Goal: Task Accomplishment & Management: Use online tool/utility

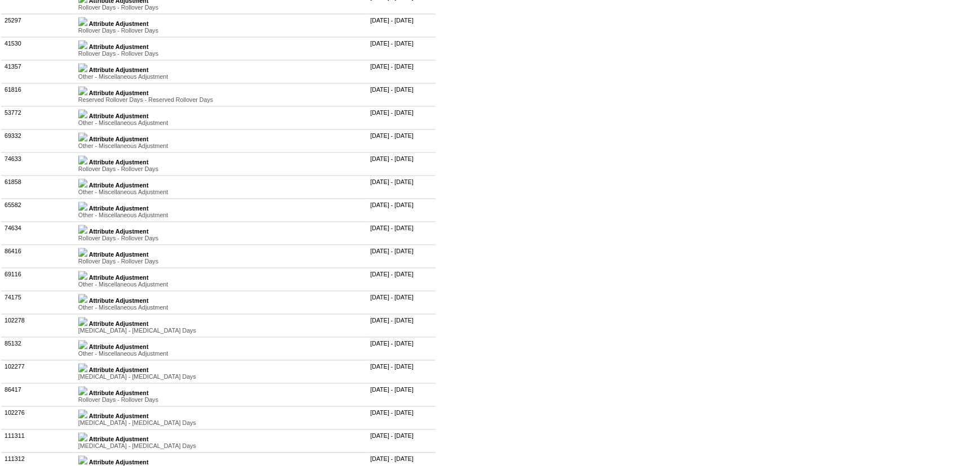
scroll to position [2099, 0]
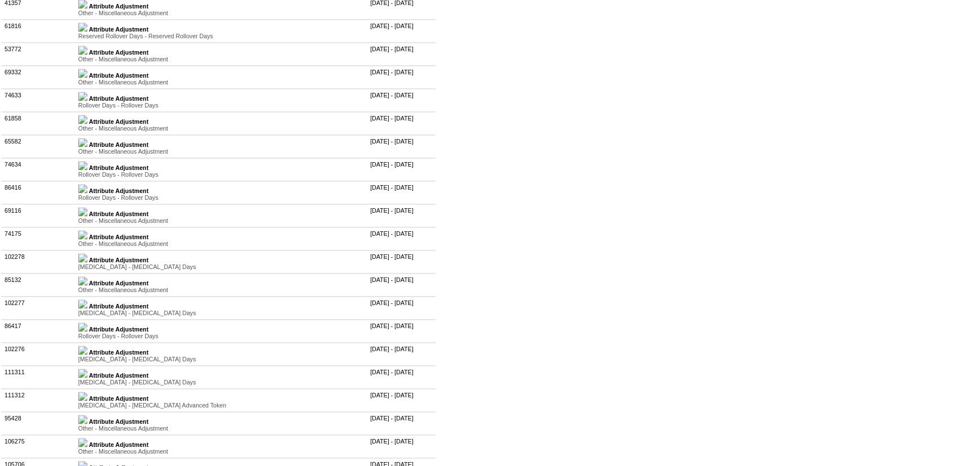
click at [87, 170] on img at bounding box center [82, 165] width 9 height 9
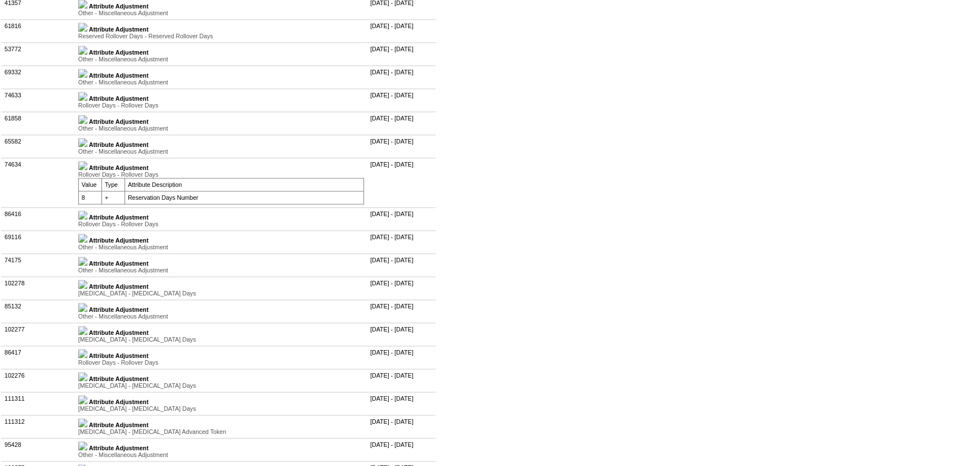
click at [87, 220] on img at bounding box center [82, 215] width 9 height 9
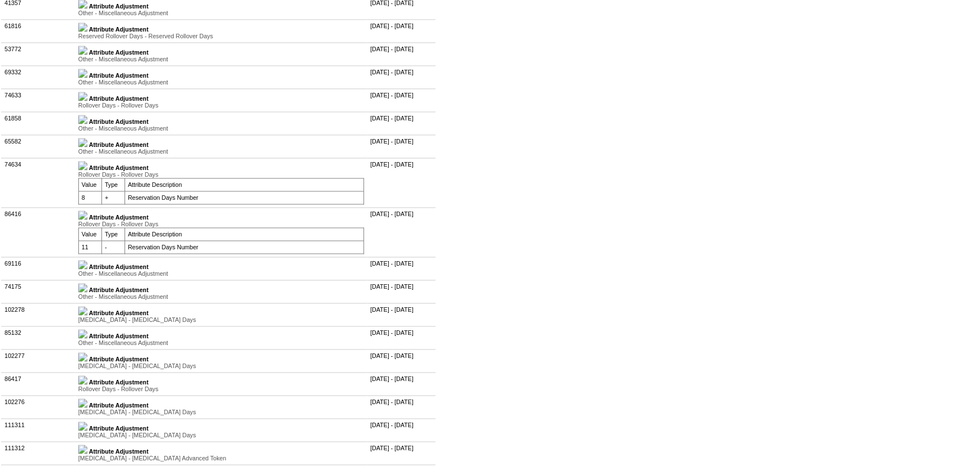
scroll to position [2150, 0]
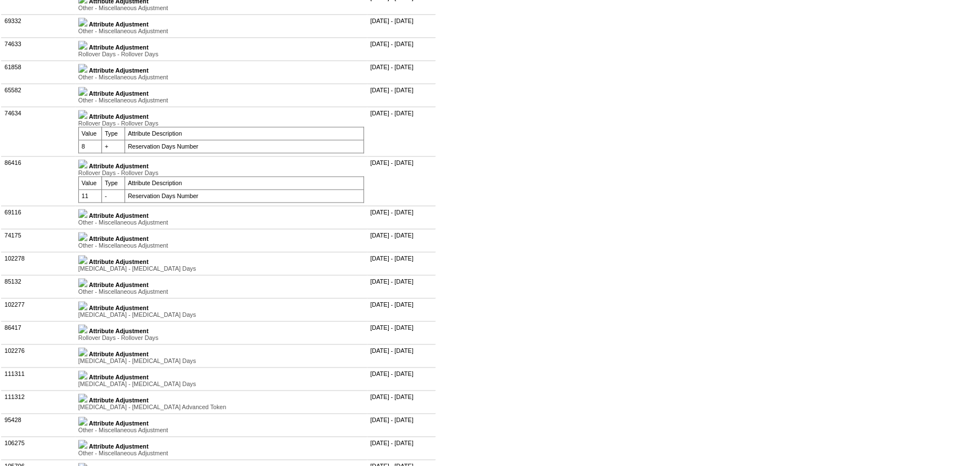
click at [87, 241] on img at bounding box center [82, 236] width 9 height 9
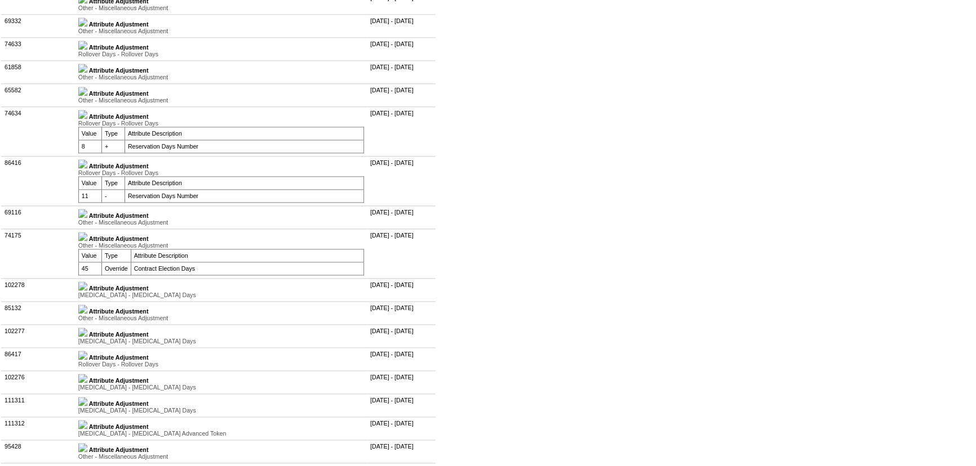
click at [87, 218] on img at bounding box center [82, 213] width 9 height 9
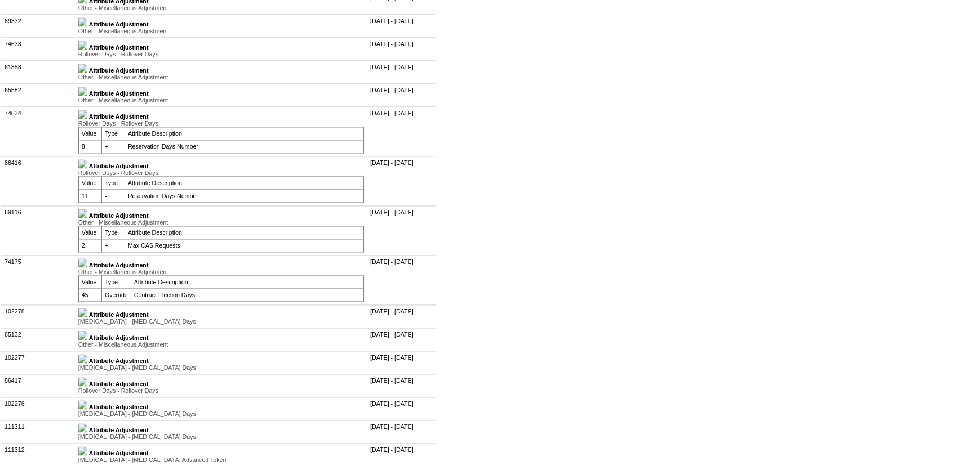
click at [87, 218] on img at bounding box center [82, 213] width 9 height 9
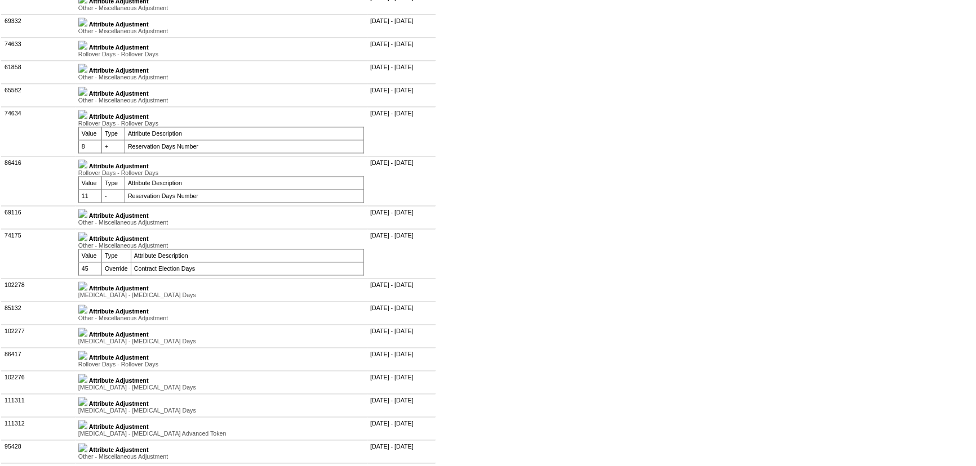
click at [87, 119] on img at bounding box center [82, 114] width 9 height 9
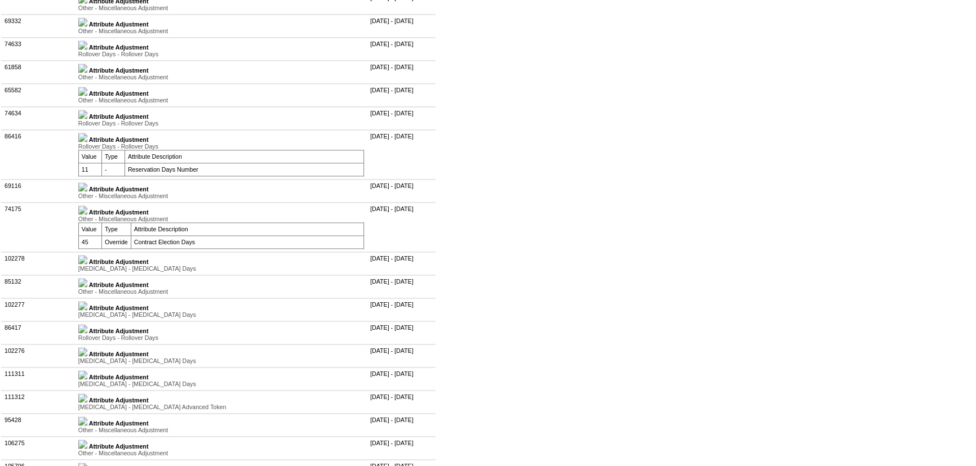
click at [87, 142] on img at bounding box center [82, 137] width 9 height 9
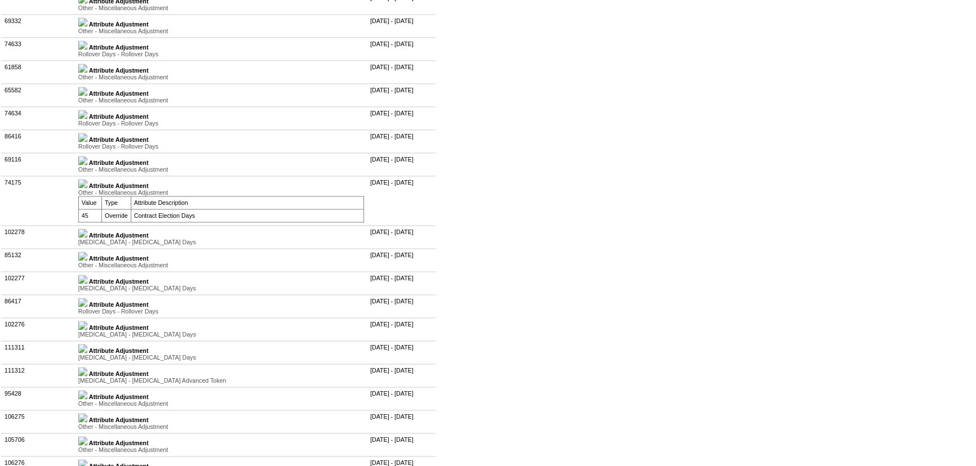
click at [87, 188] on img at bounding box center [82, 183] width 9 height 9
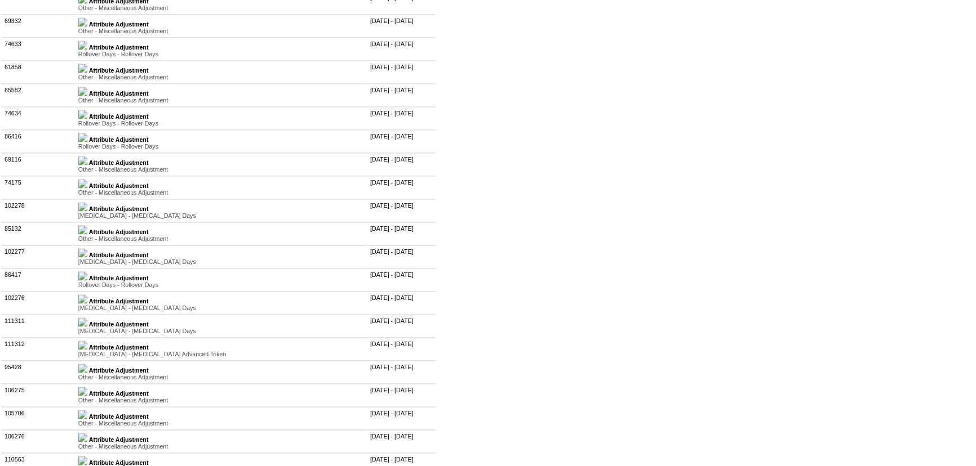
click at [87, 211] on img at bounding box center [82, 206] width 9 height 9
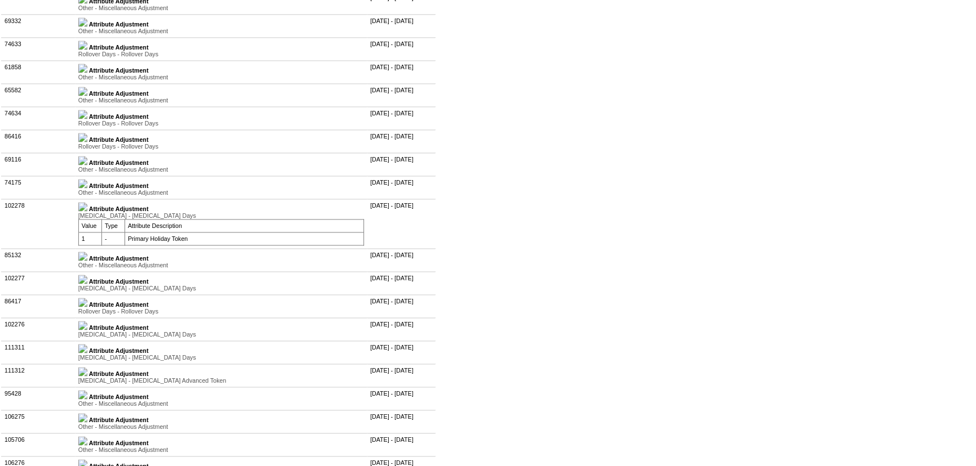
click at [87, 261] on img at bounding box center [82, 256] width 9 height 9
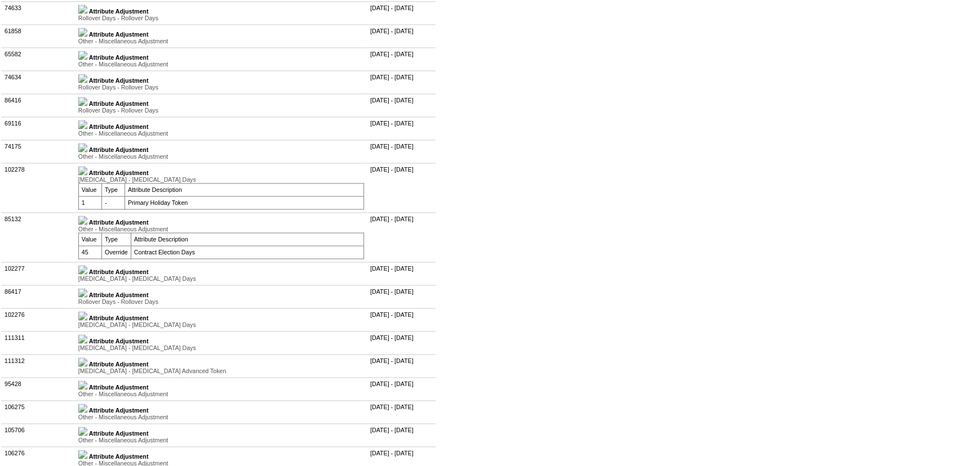
scroll to position [2202, 0]
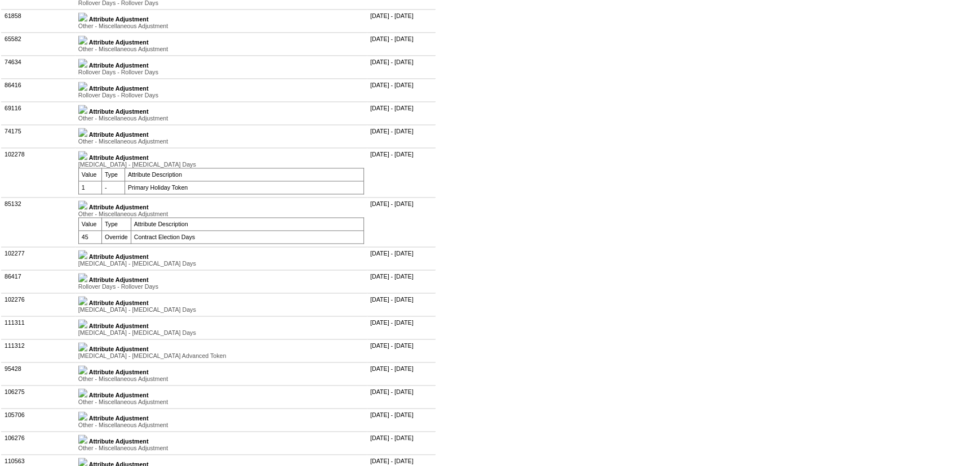
click at [87, 259] on img at bounding box center [82, 254] width 9 height 9
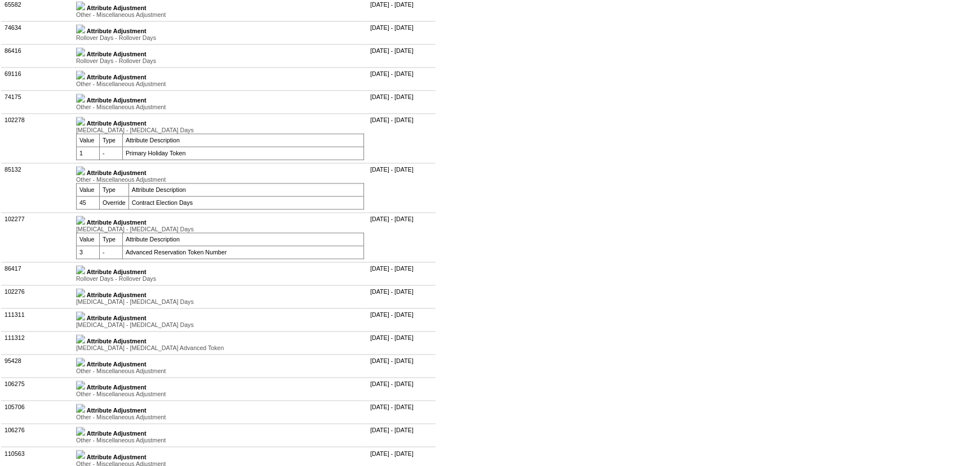
scroll to position [2253, 0]
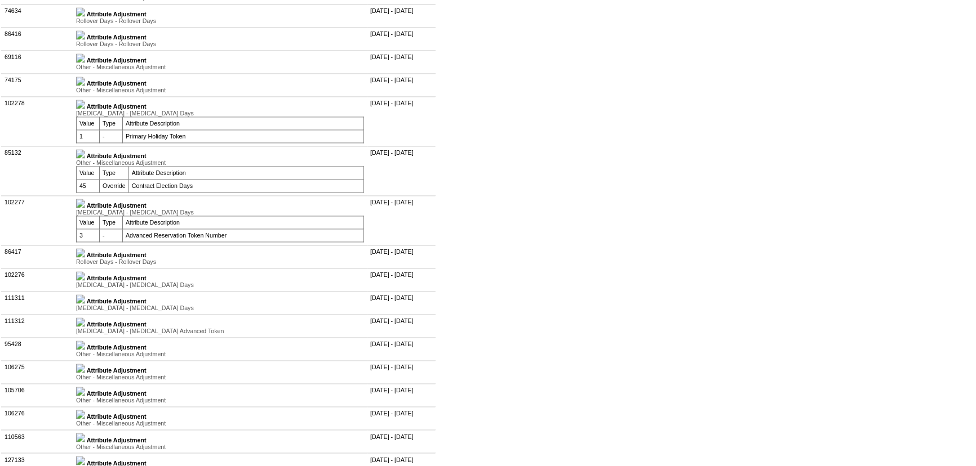
click at [85, 208] on img at bounding box center [80, 203] width 9 height 9
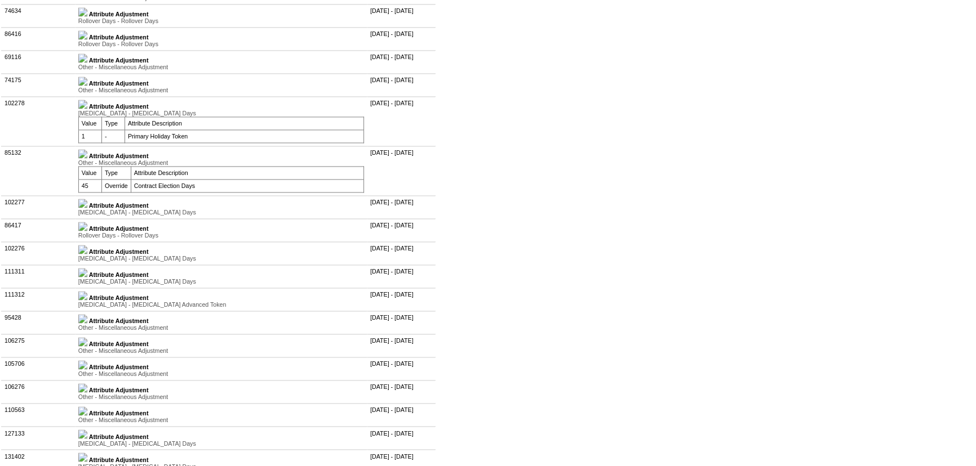
click at [87, 208] on img at bounding box center [82, 203] width 9 height 9
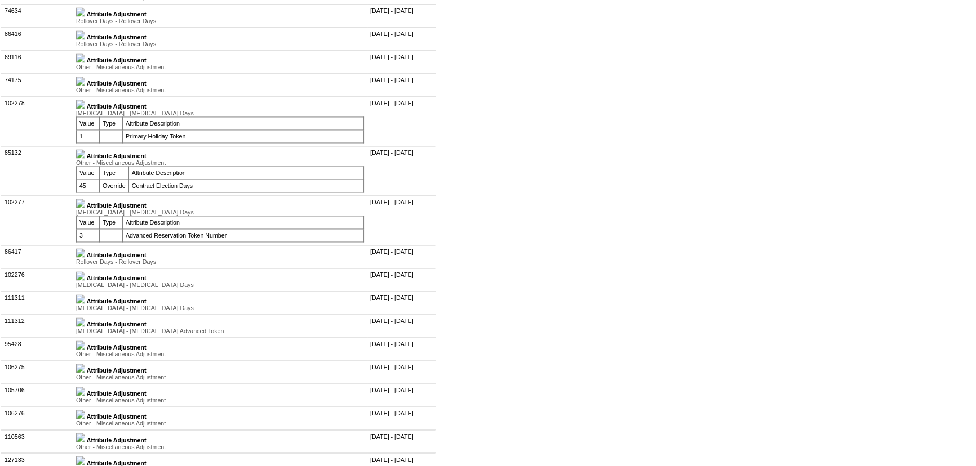
click at [85, 109] on img at bounding box center [80, 104] width 9 height 9
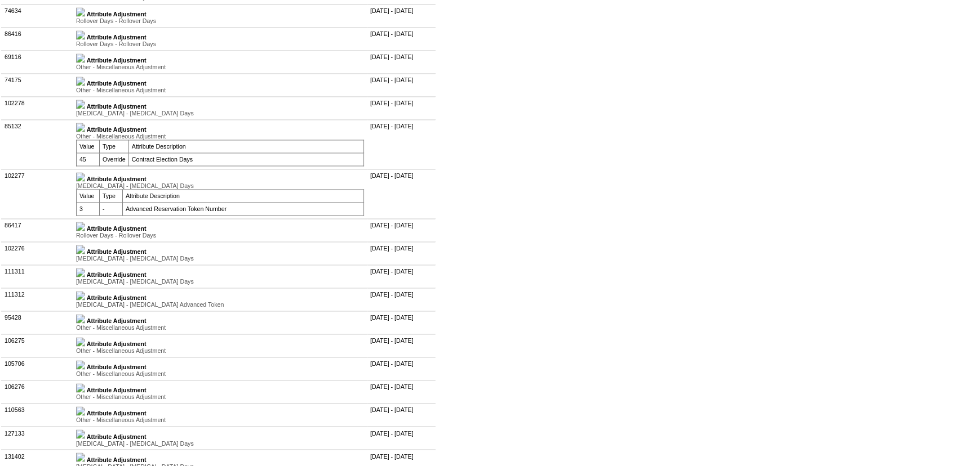
click at [85, 181] on img at bounding box center [80, 176] width 9 height 9
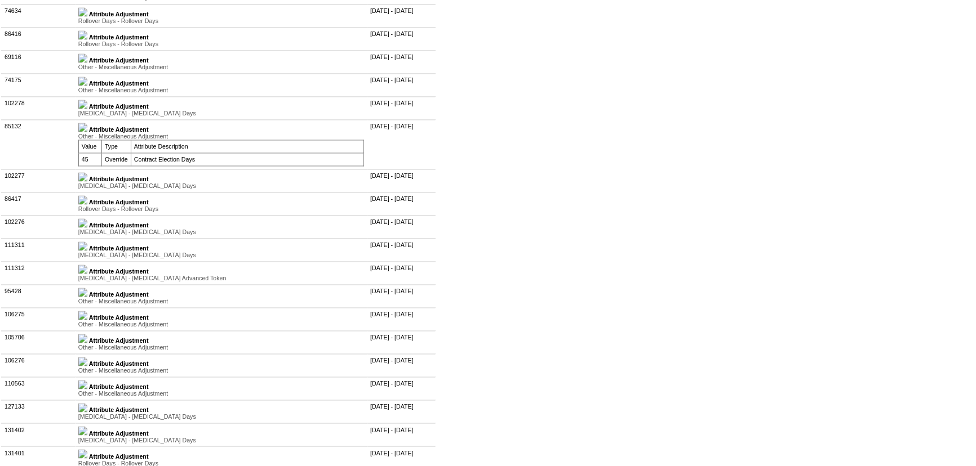
click at [87, 204] on img at bounding box center [82, 199] width 9 height 9
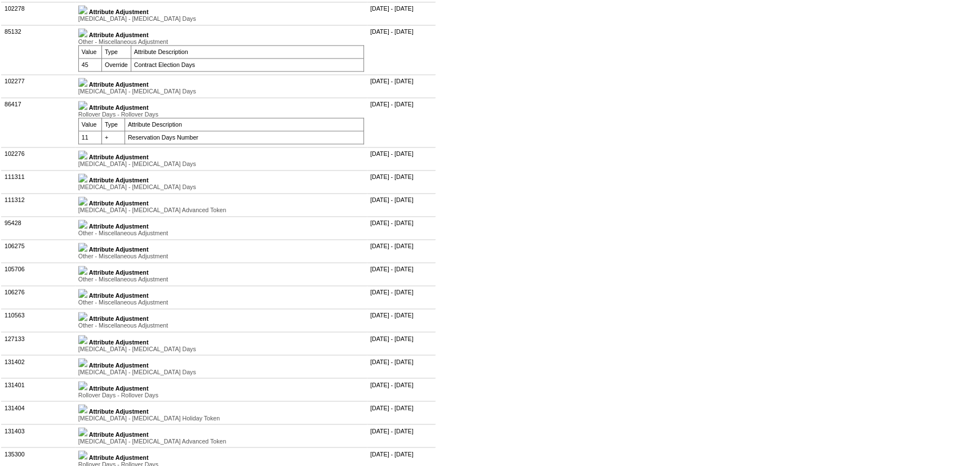
scroll to position [2355, 0]
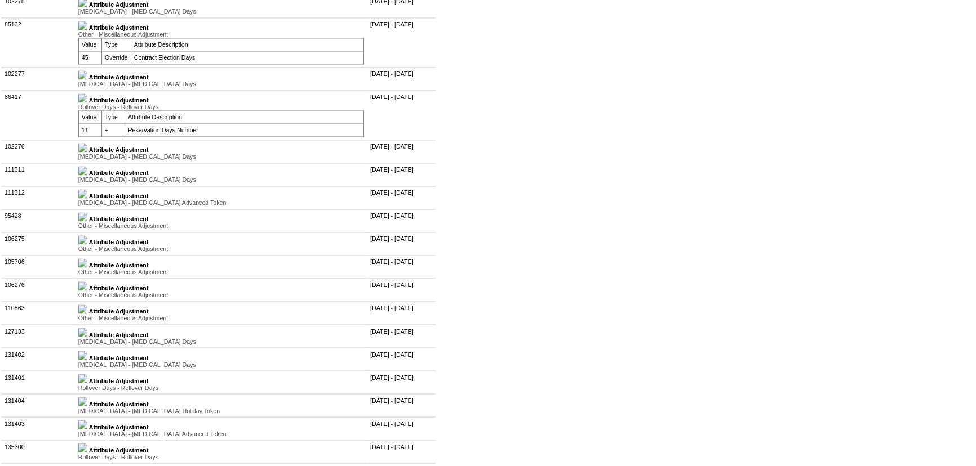
click at [87, 152] on img at bounding box center [82, 147] width 9 height 9
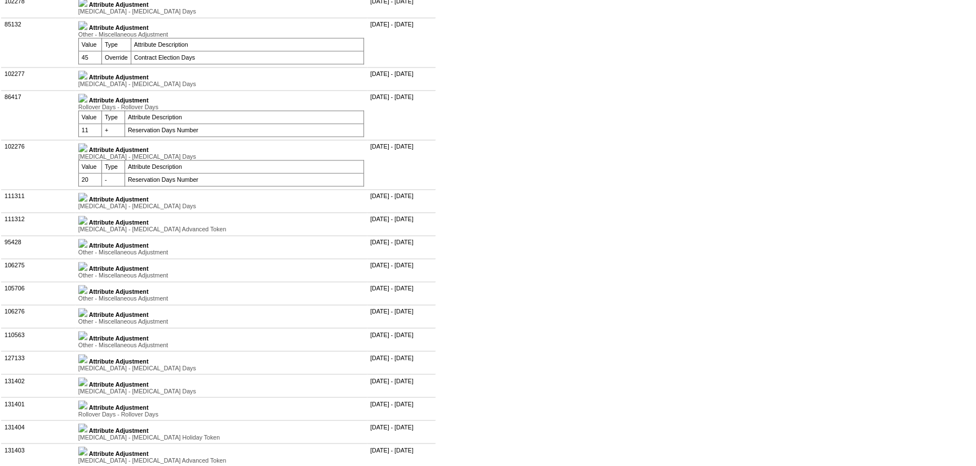
click at [87, 248] on img at bounding box center [82, 243] width 9 height 9
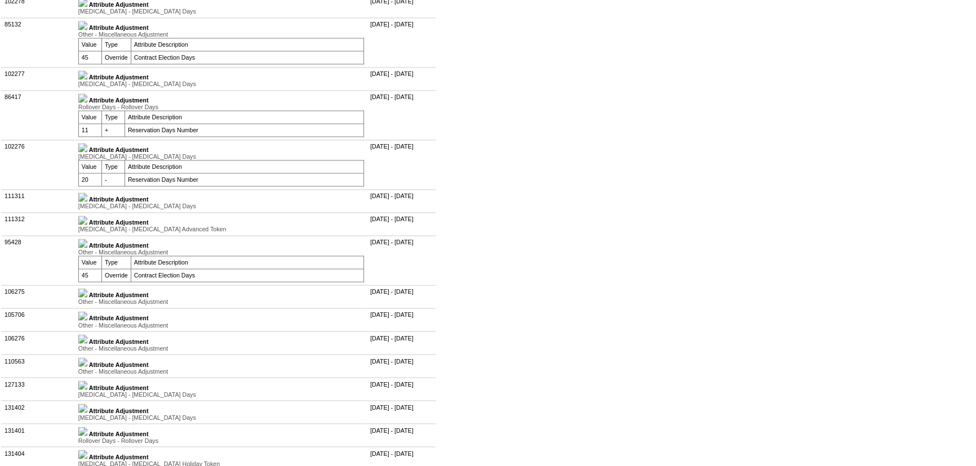
click at [87, 297] on img at bounding box center [82, 292] width 9 height 9
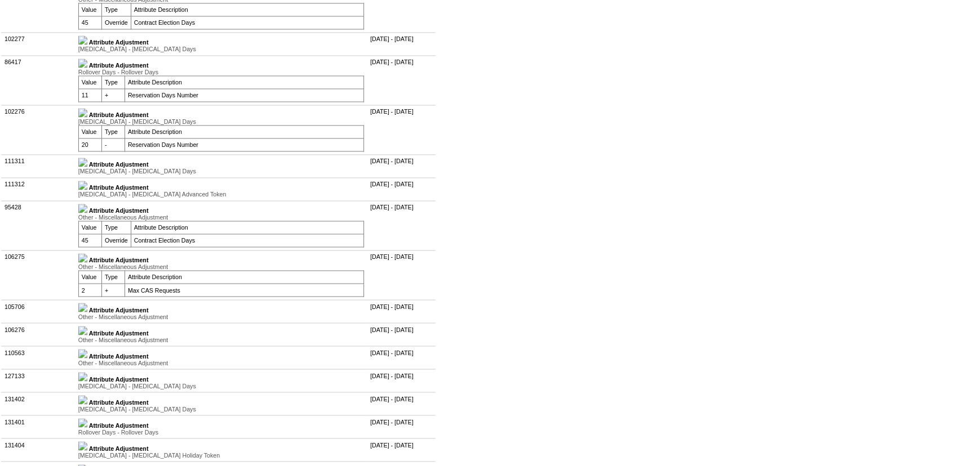
scroll to position [2406, 0]
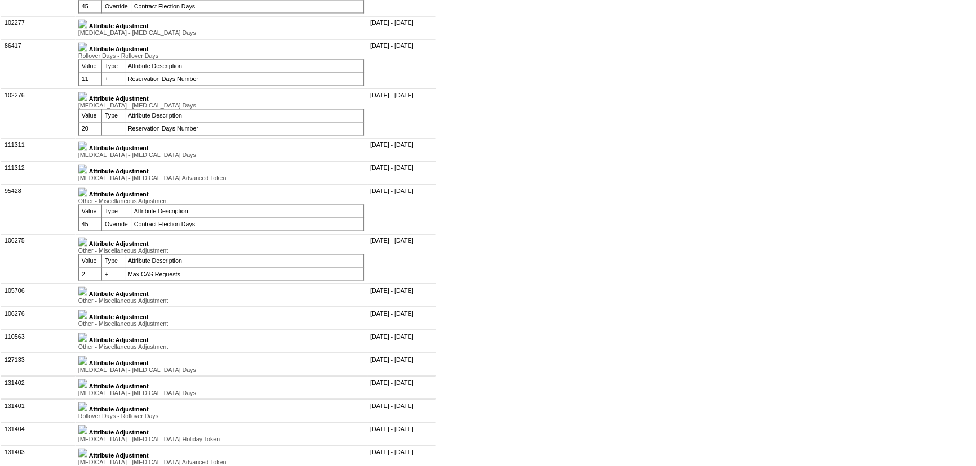
click at [87, 296] on img at bounding box center [82, 291] width 9 height 9
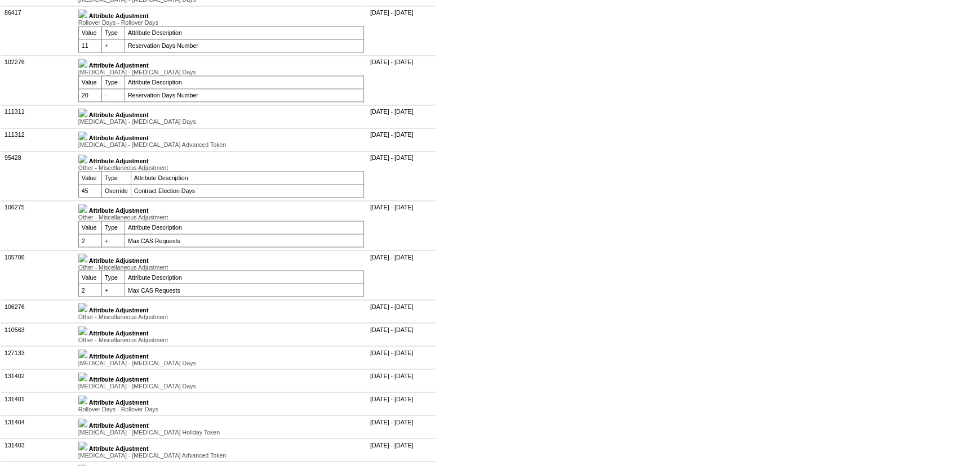
scroll to position [2457, 0]
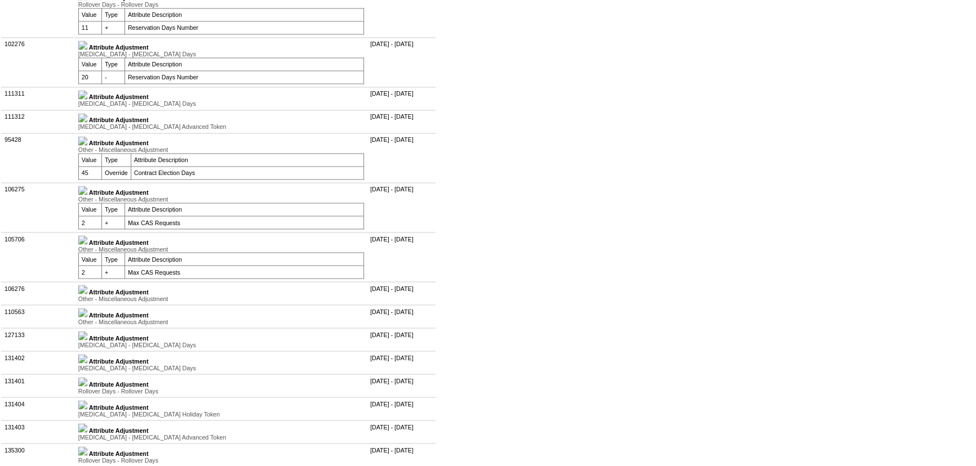
click at [93, 252] on div "Other - Miscellaneous Adjustment" at bounding box center [221, 249] width 286 height 7
click at [87, 244] on img at bounding box center [82, 239] width 9 height 9
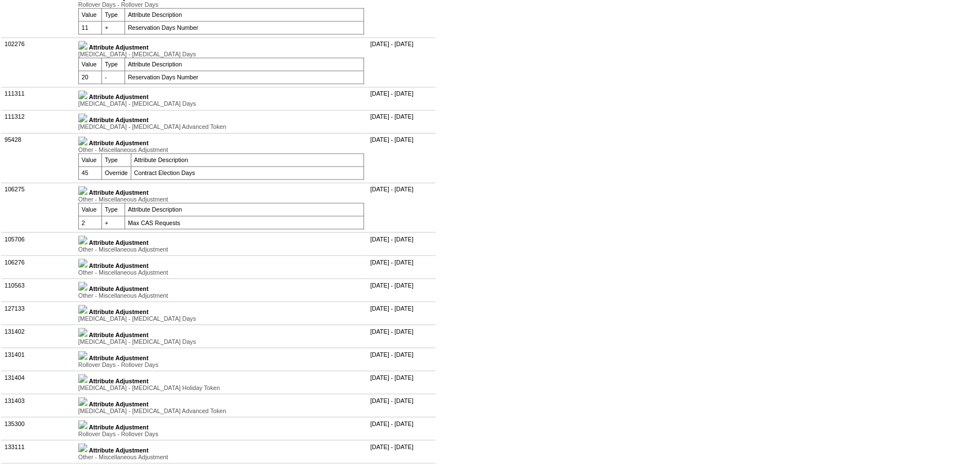
click at [87, 195] on img at bounding box center [82, 190] width 9 height 9
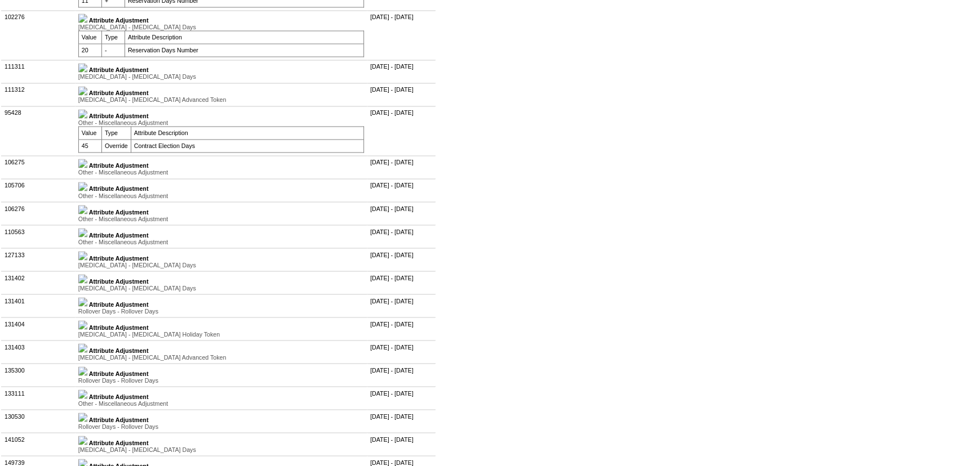
scroll to position [2509, 0]
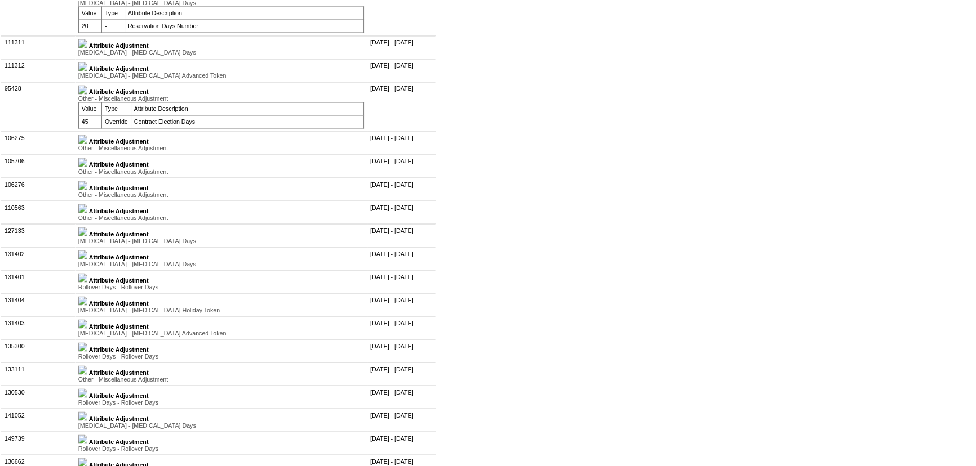
click at [92, 198] on div "Other - Miscellaneous Adjustment" at bounding box center [221, 194] width 286 height 7
click at [87, 190] on img at bounding box center [82, 185] width 9 height 9
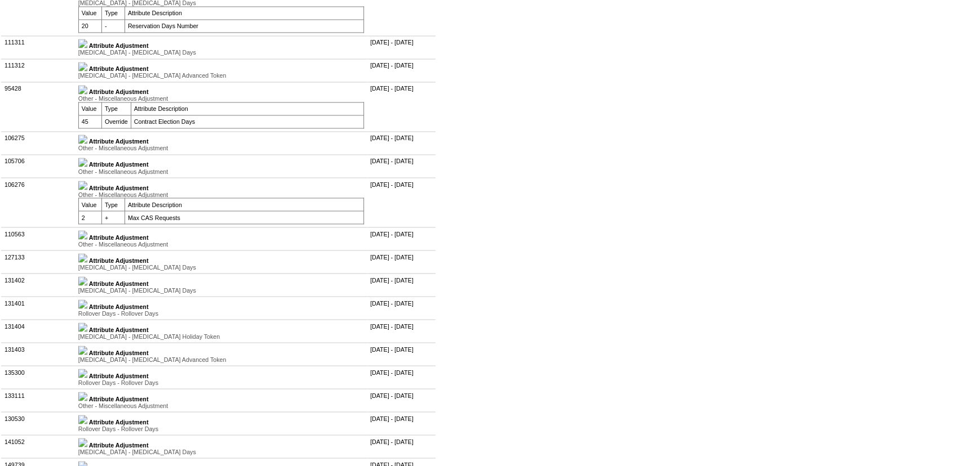
click at [87, 167] on img at bounding box center [82, 162] width 9 height 9
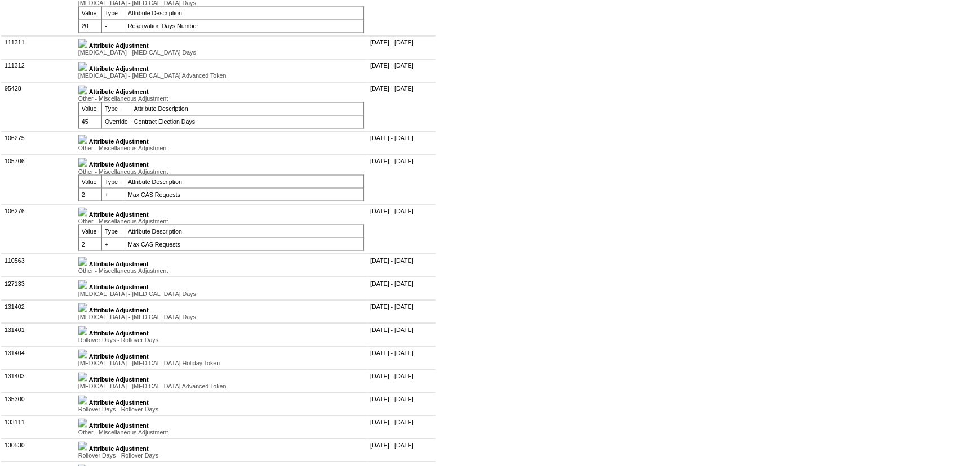
click at [87, 144] on img at bounding box center [82, 139] width 9 height 9
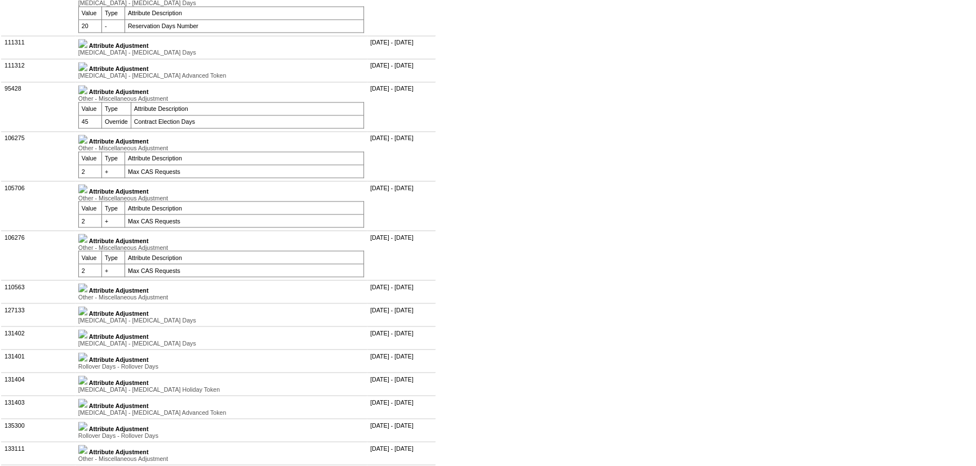
click at [87, 144] on img at bounding box center [82, 139] width 9 height 9
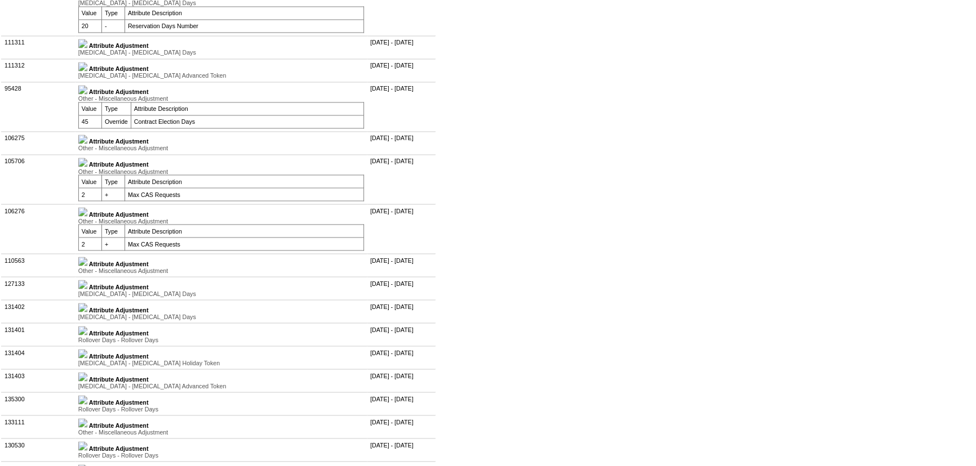
click at [87, 167] on img at bounding box center [82, 162] width 9 height 9
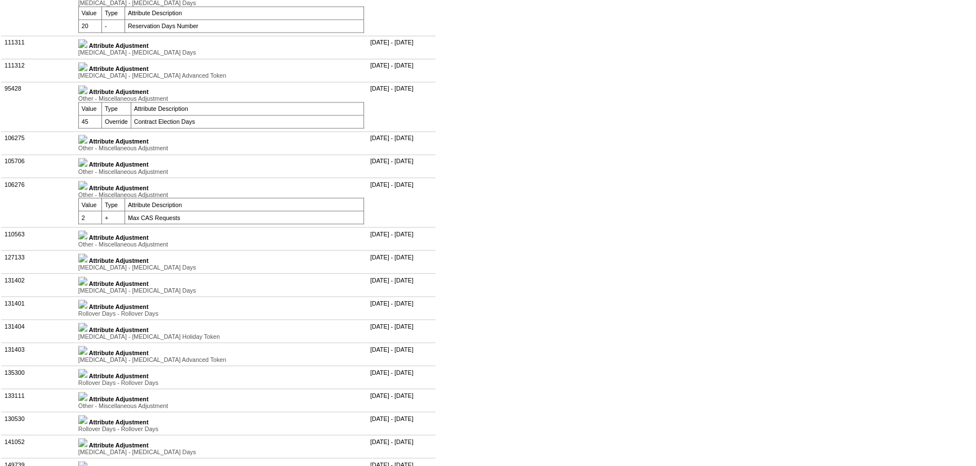
click at [87, 190] on img at bounding box center [82, 185] width 9 height 9
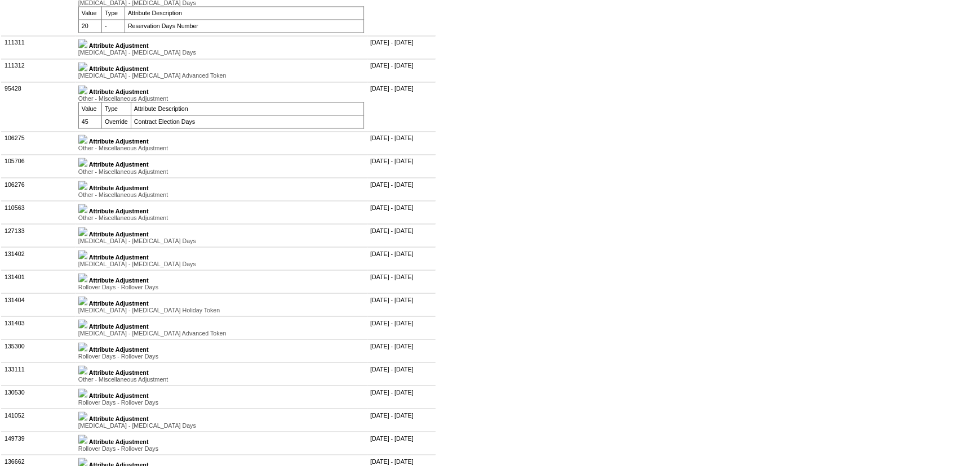
click at [87, 48] on img at bounding box center [82, 43] width 9 height 9
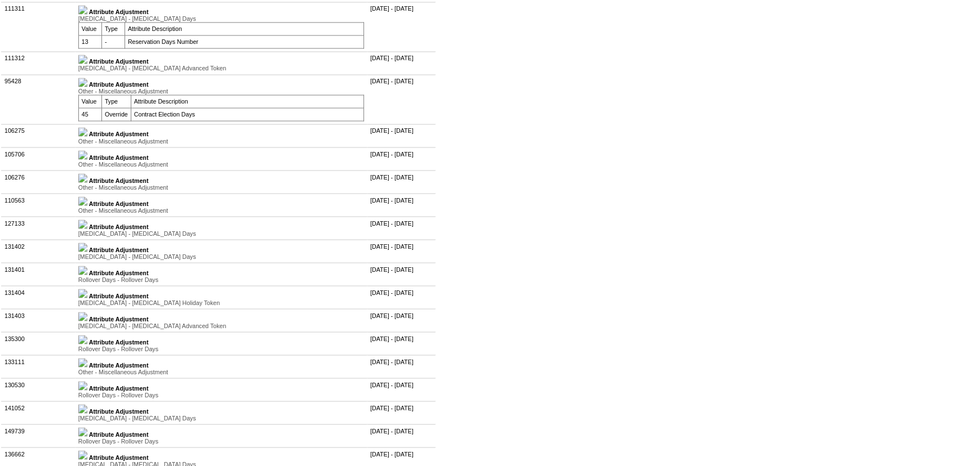
scroll to position [2560, 0]
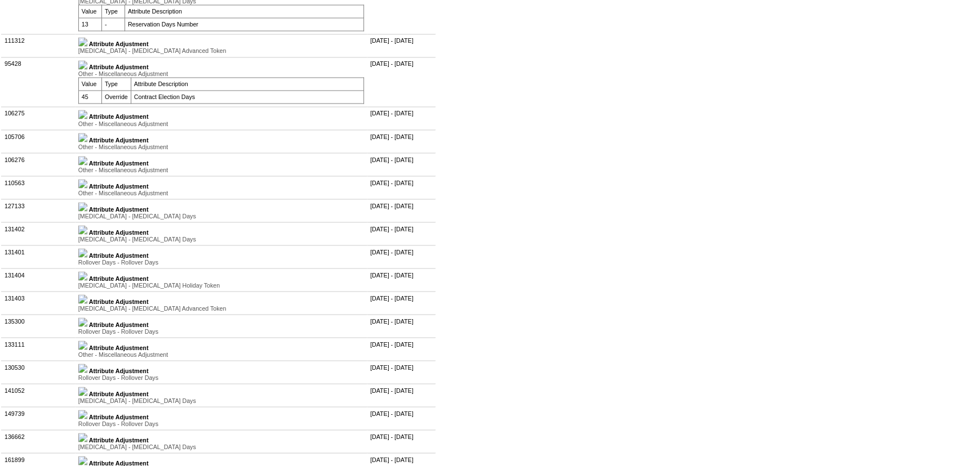
click at [87, 188] on img at bounding box center [82, 183] width 9 height 9
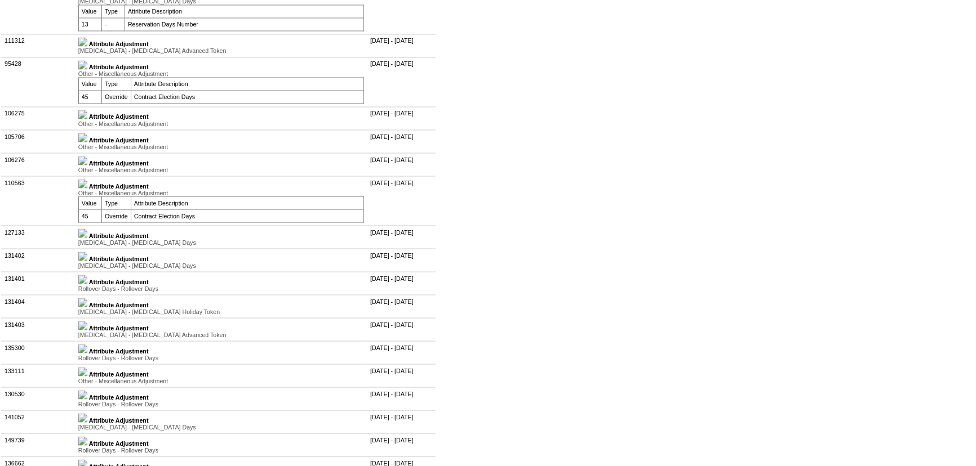
click at [87, 238] on img at bounding box center [82, 233] width 9 height 9
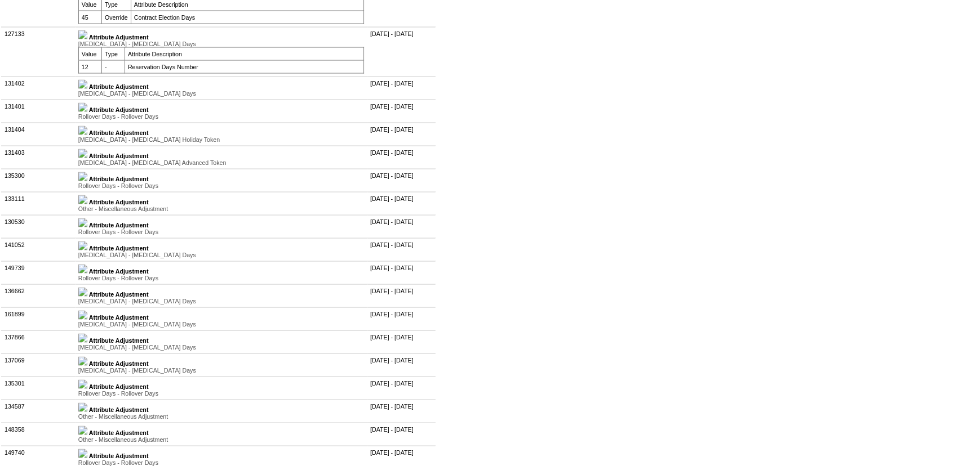
scroll to position [2765, 0]
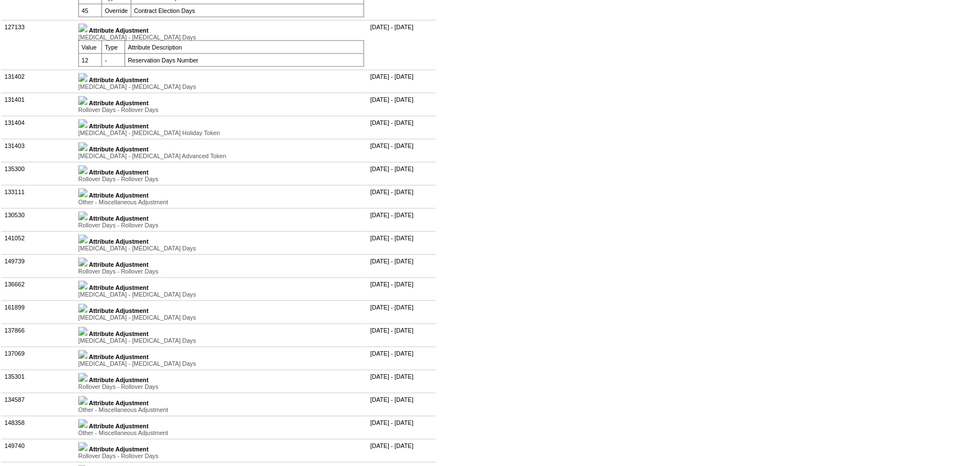
click at [90, 208] on td "Attribute Adjustment Other - Miscellaneous Adjustment Value Type Attribute Desc…" at bounding box center [221, 196] width 292 height 23
click at [87, 198] on img at bounding box center [82, 193] width 9 height 9
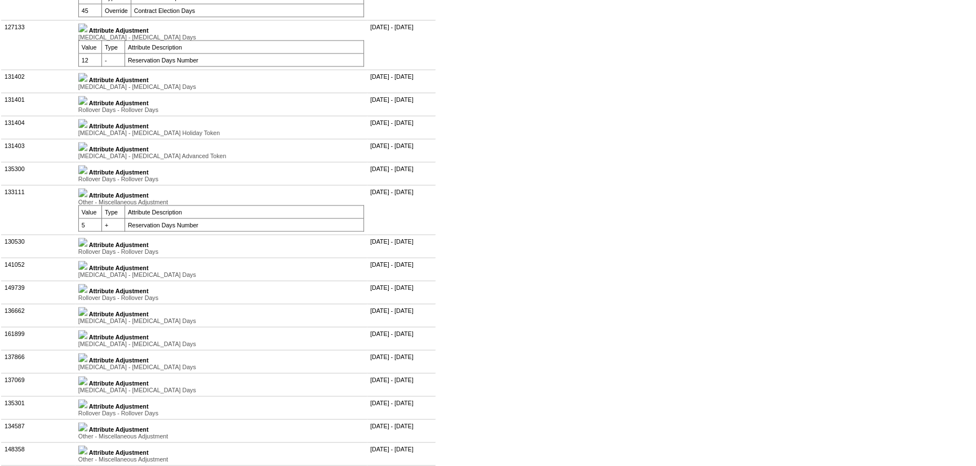
click at [87, 247] on img at bounding box center [82, 242] width 9 height 9
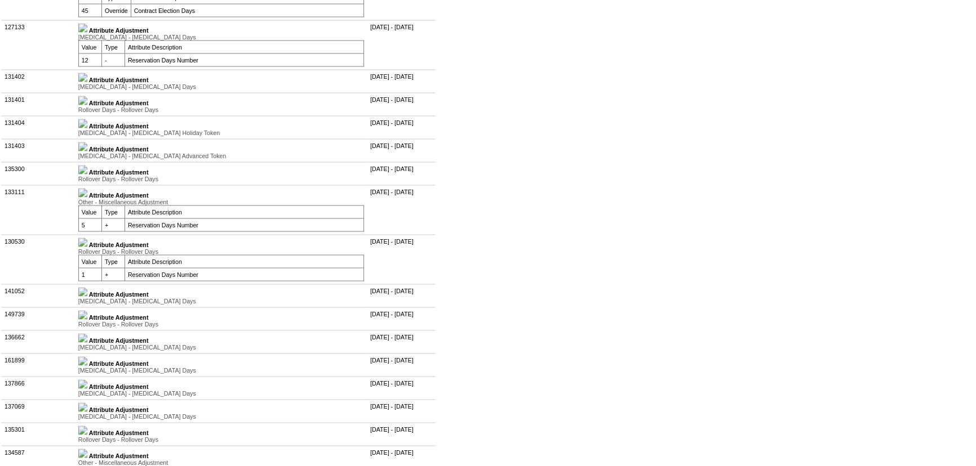
click at [87, 176] on link at bounding box center [82, 172] width 9 height 7
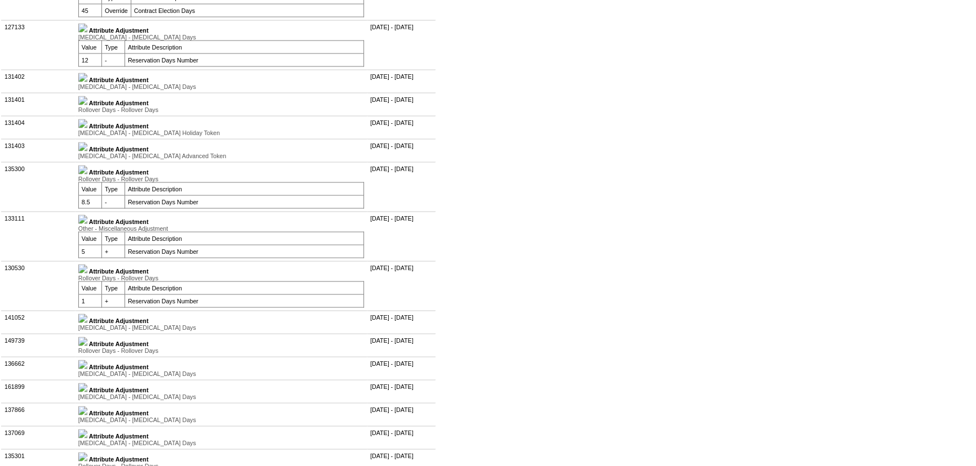
click at [87, 105] on img at bounding box center [82, 100] width 9 height 9
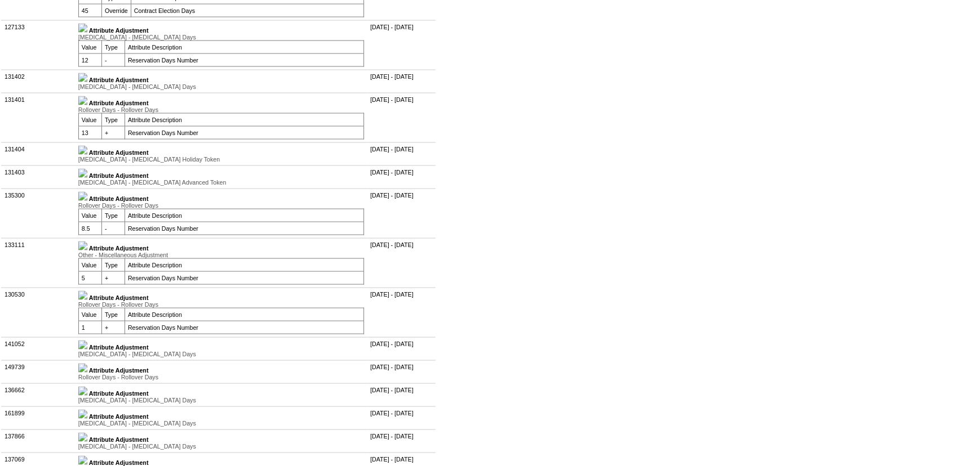
click at [87, 82] on img at bounding box center [82, 77] width 9 height 9
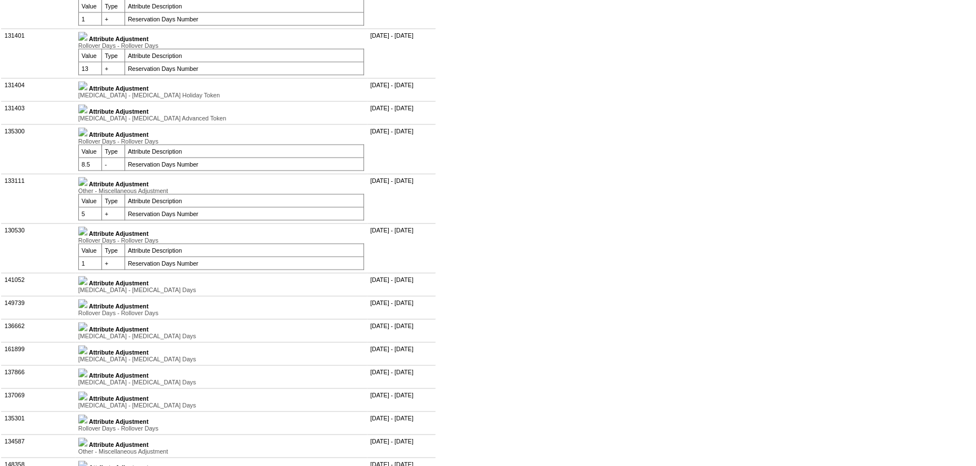
scroll to position [2867, 0]
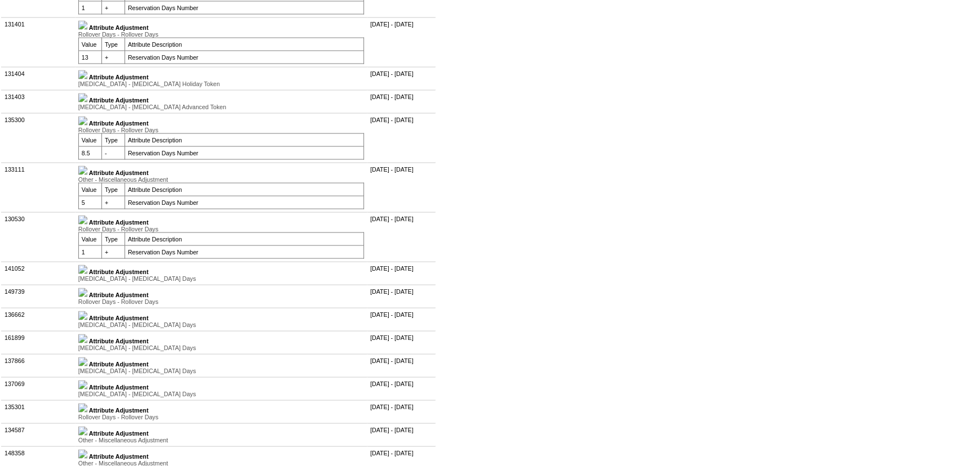
click at [87, 175] on img at bounding box center [82, 170] width 9 height 9
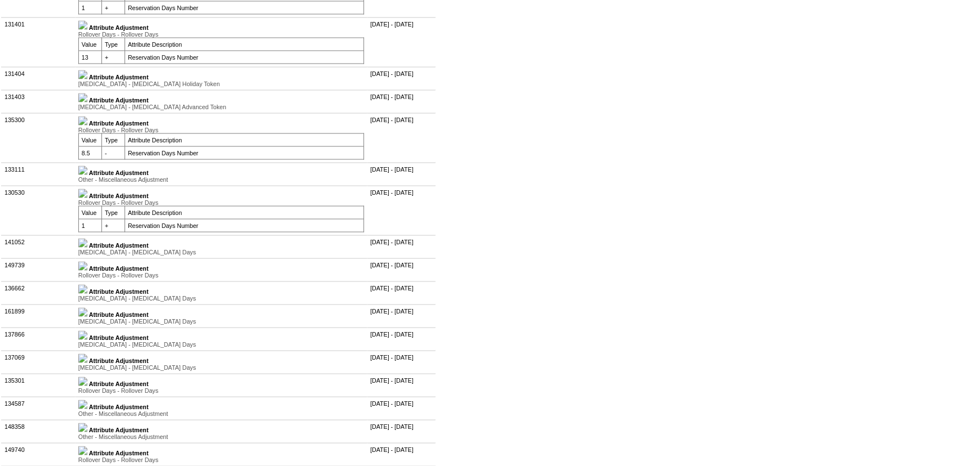
click at [87, 198] on img at bounding box center [82, 193] width 9 height 9
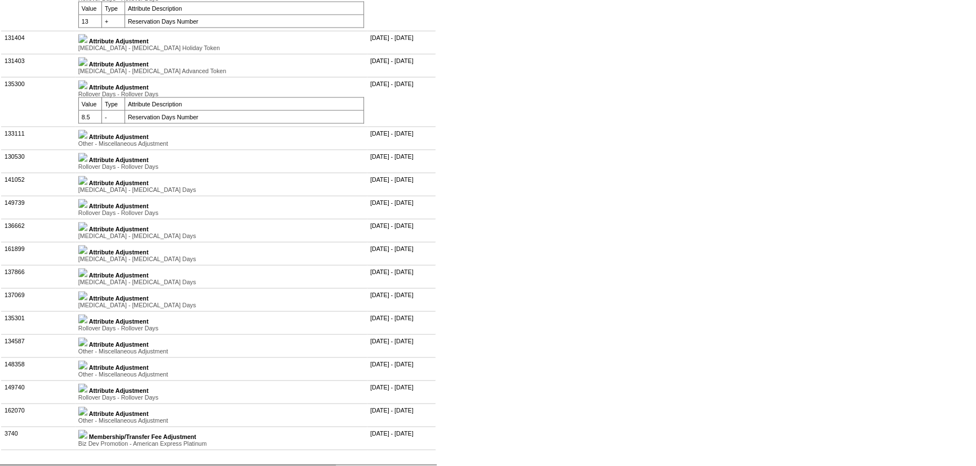
scroll to position [2918, 0]
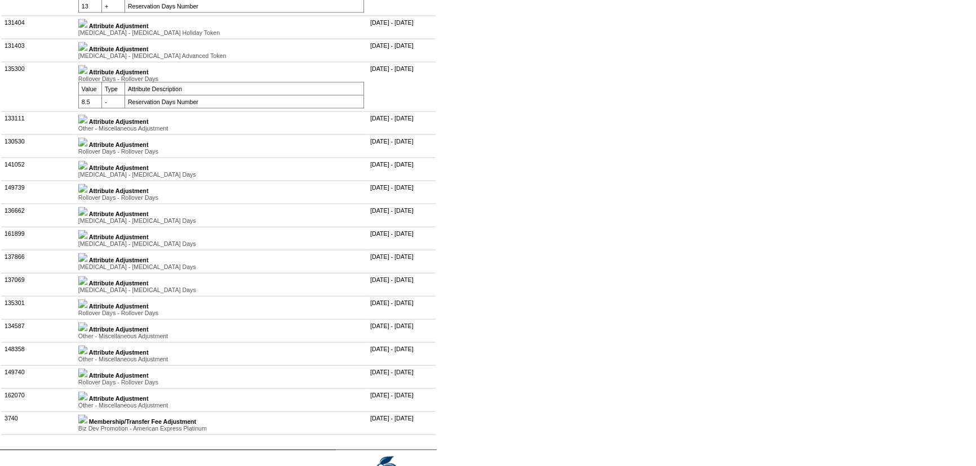
click at [87, 170] on img at bounding box center [82, 165] width 9 height 9
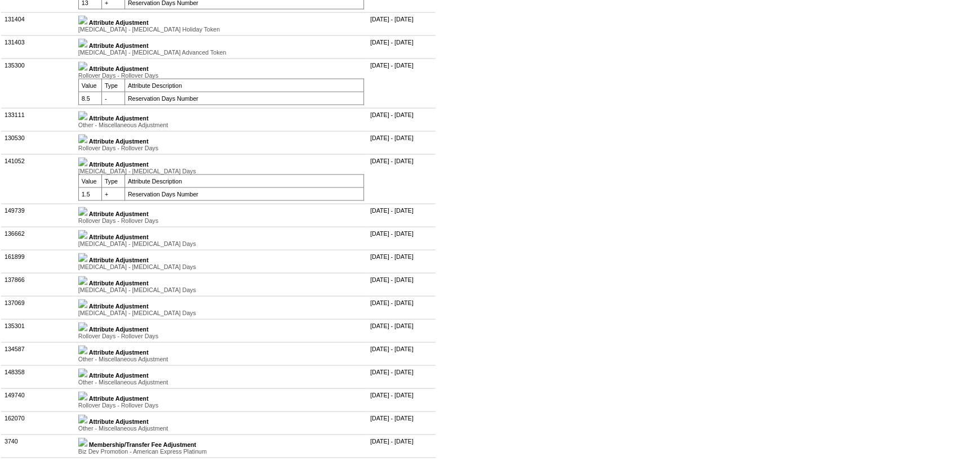
scroll to position [2969, 0]
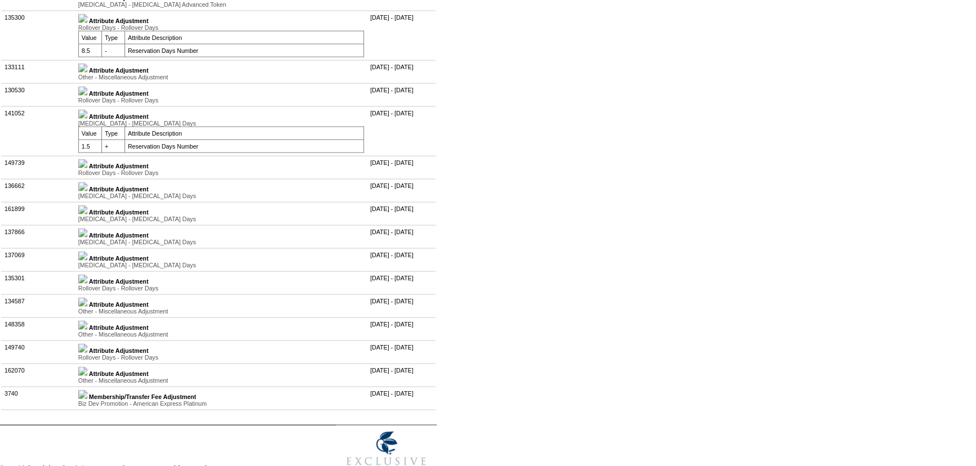
click at [87, 168] on img at bounding box center [82, 163] width 9 height 9
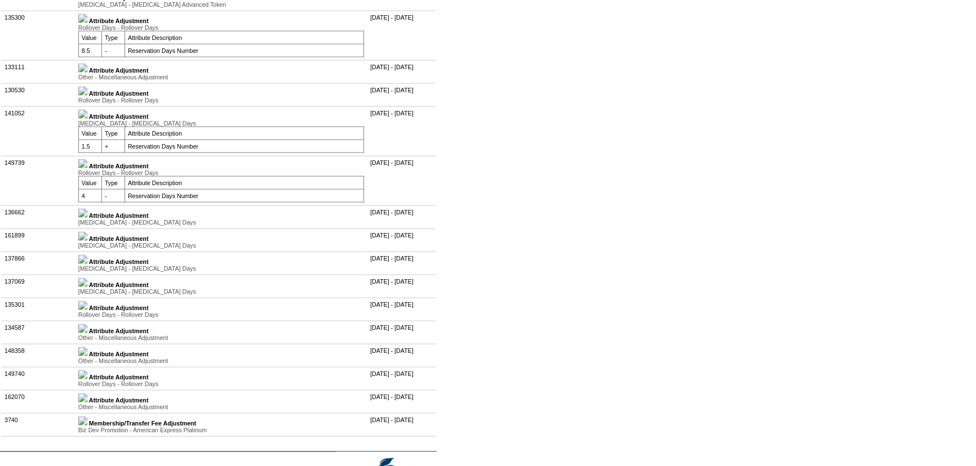
scroll to position [3021, 0]
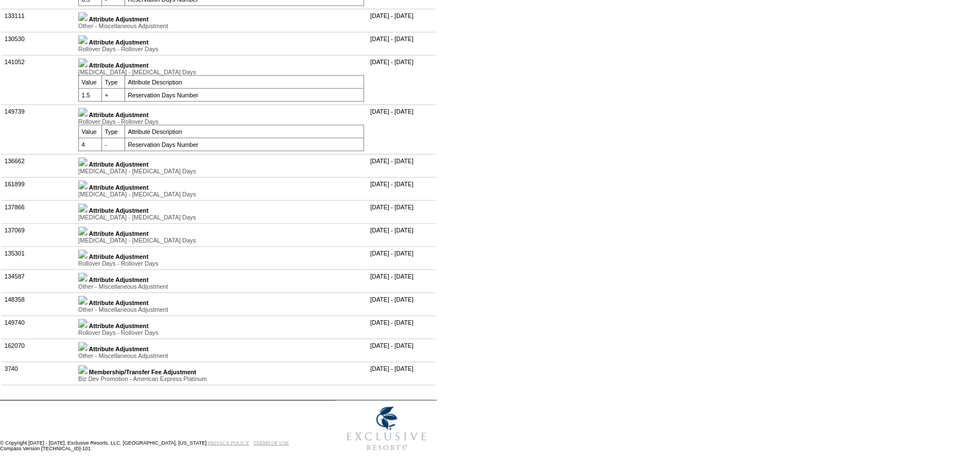
click at [87, 167] on img at bounding box center [82, 162] width 9 height 9
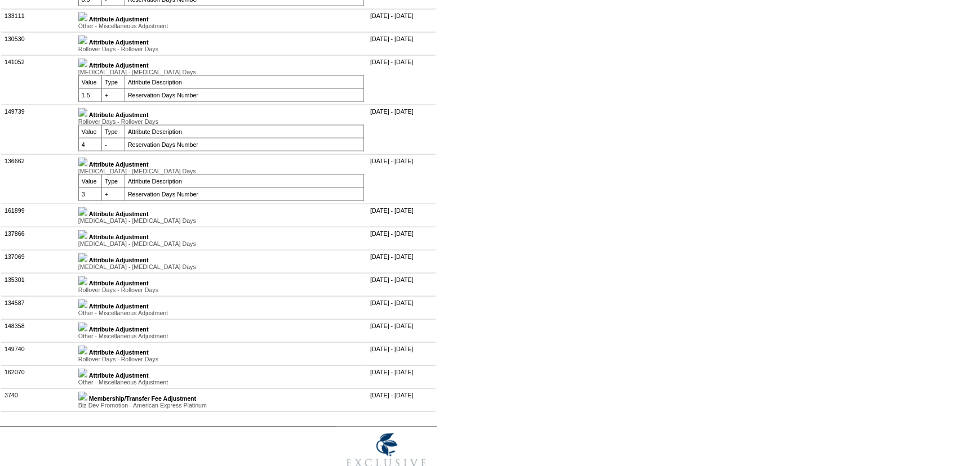
scroll to position [3072, 0]
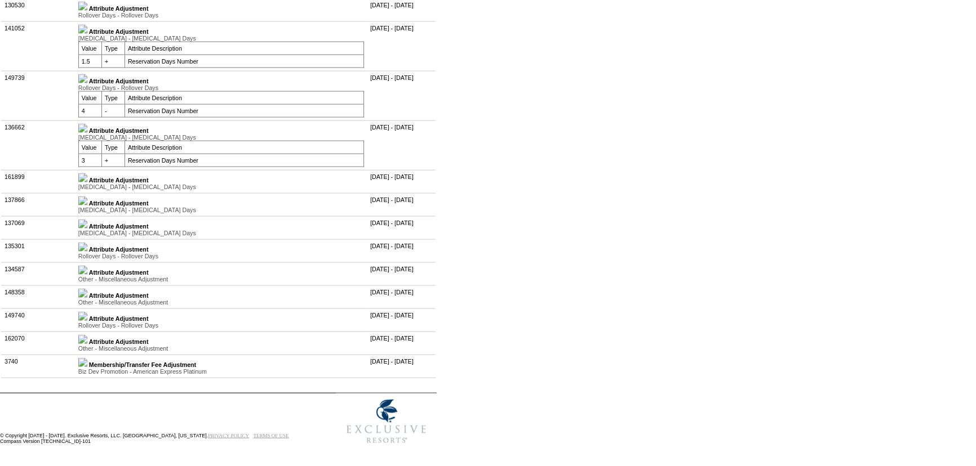
click at [87, 182] on img at bounding box center [82, 177] width 9 height 9
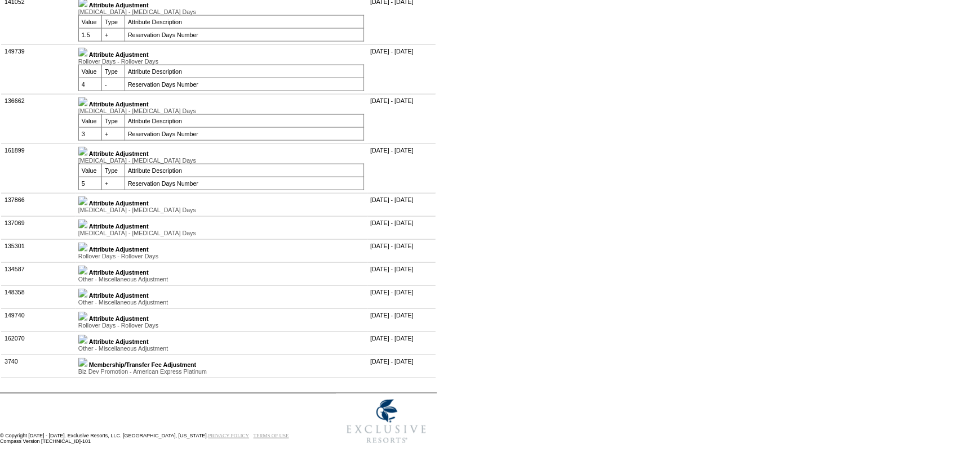
scroll to position [3174, 0]
click at [87, 207] on link at bounding box center [82, 203] width 9 height 7
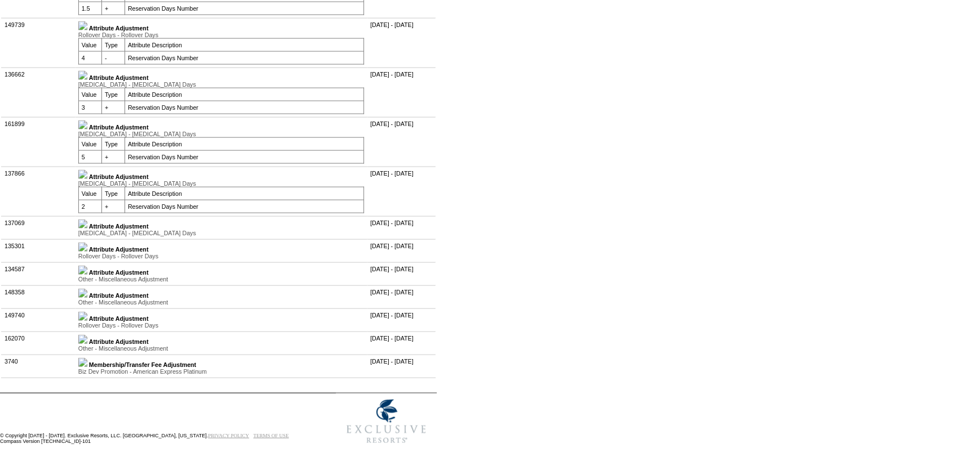
click at [87, 230] on link at bounding box center [82, 226] width 9 height 7
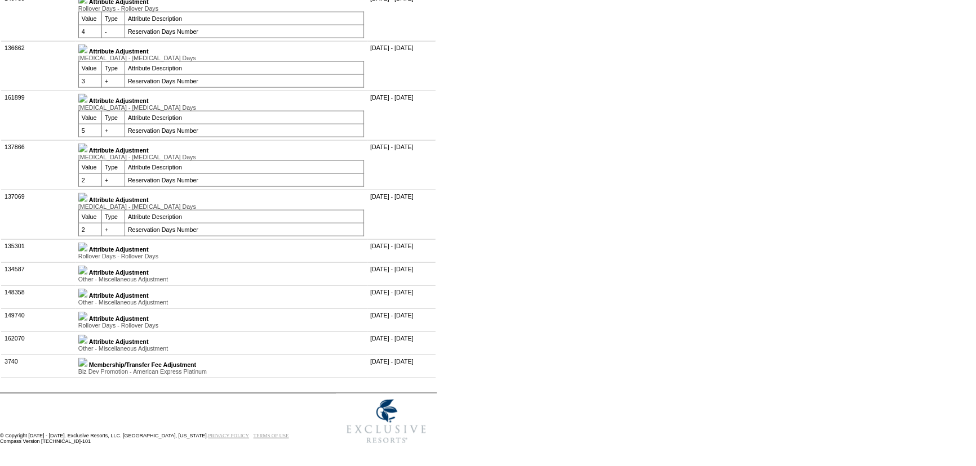
scroll to position [3226, 0]
click at [87, 252] on img at bounding box center [82, 247] width 9 height 9
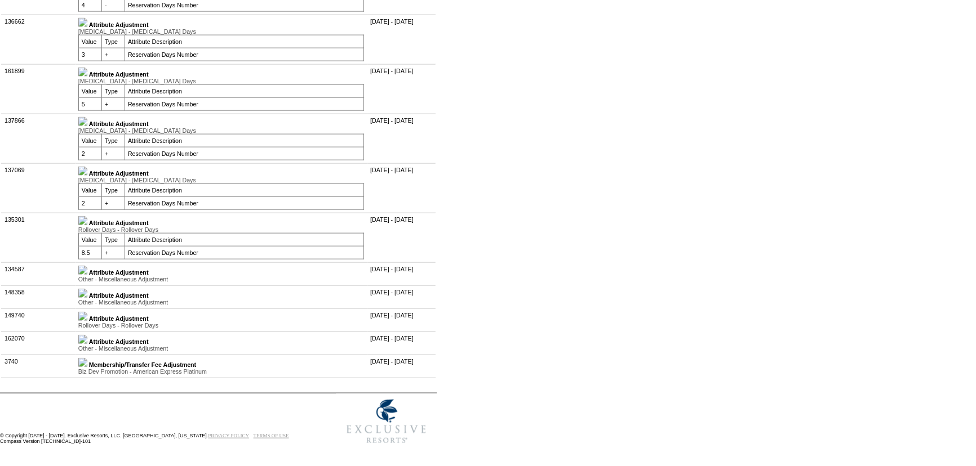
scroll to position [3277, 0]
click at [87, 275] on img at bounding box center [82, 270] width 9 height 9
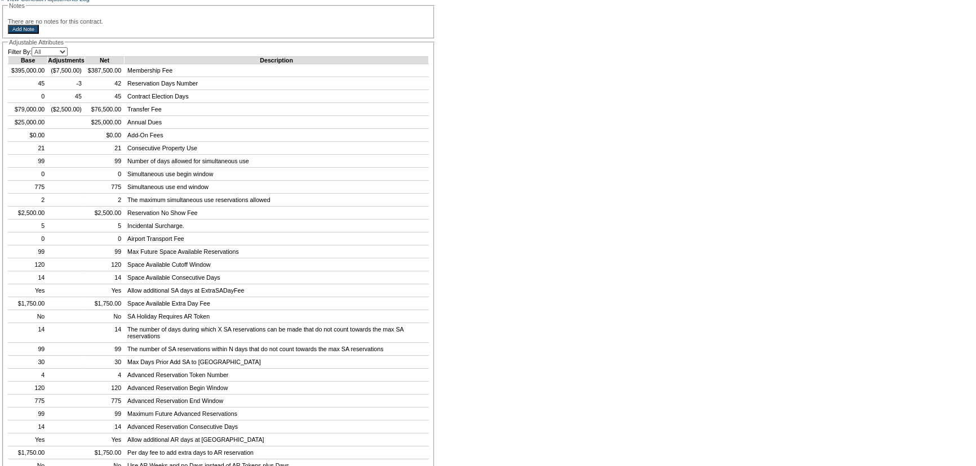
scroll to position [0, 0]
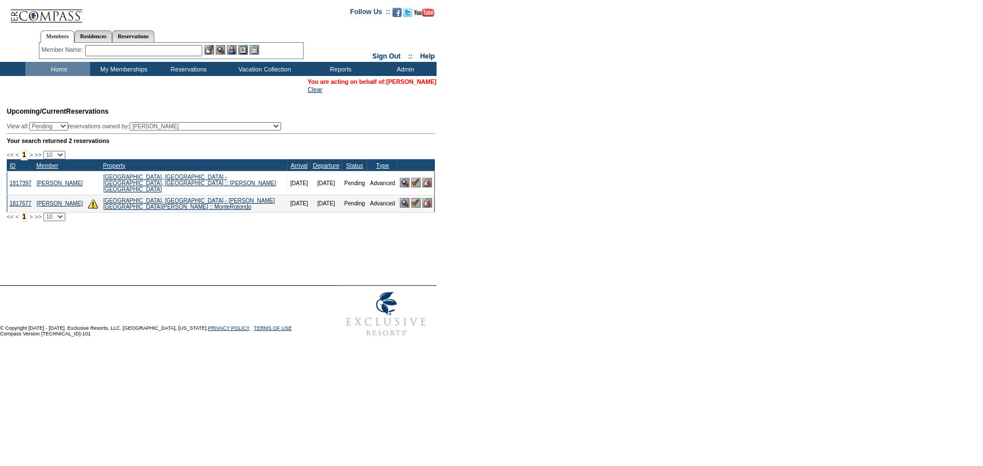
click at [426, 79] on link "[PERSON_NAME]" at bounding box center [411, 81] width 50 height 7
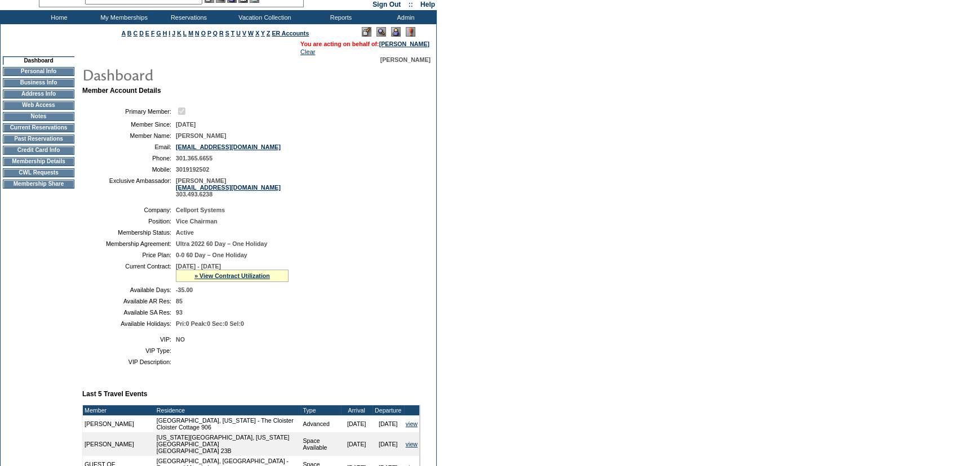
scroll to position [204, 0]
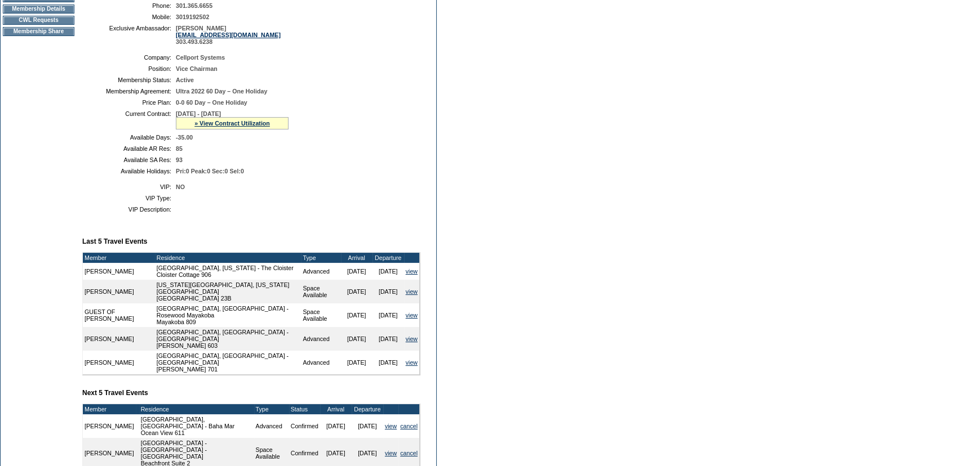
click at [247, 121] on div "» View Contract Utilization" at bounding box center [232, 123] width 113 height 12
click at [249, 123] on link "» View Contract Utilization" at bounding box center [231, 123] width 75 height 7
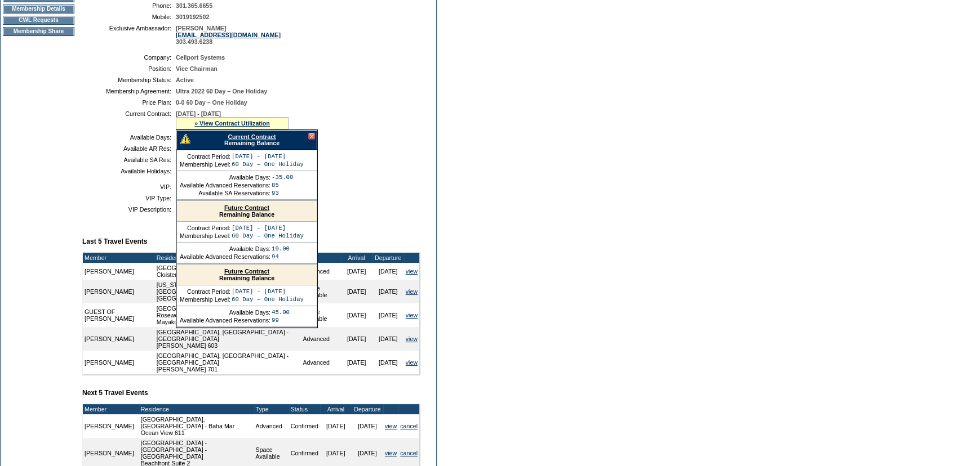
click at [255, 140] on link "Current Contract" at bounding box center [252, 136] width 48 height 7
click at [250, 139] on link "Current Contract" at bounding box center [252, 136] width 48 height 7
click at [262, 140] on link "Current Contract" at bounding box center [252, 136] width 48 height 7
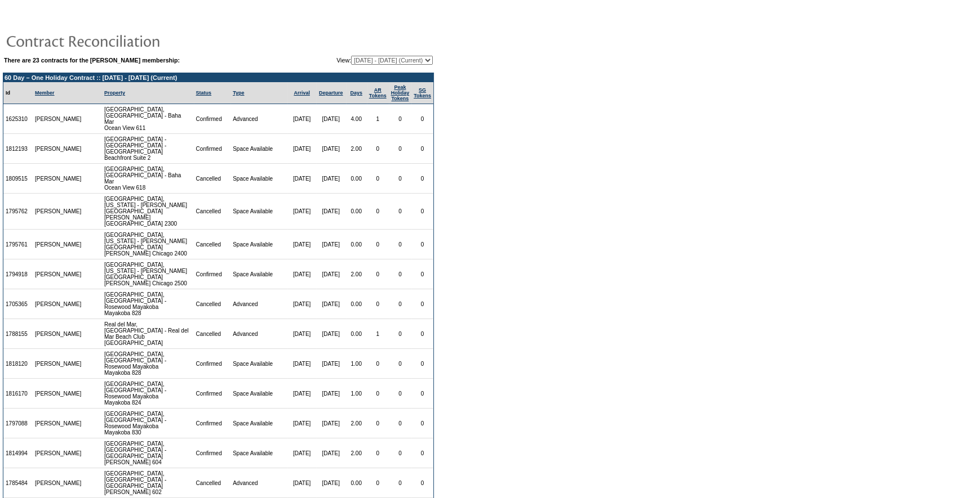
click at [366, 58] on select "09/01/06 - 09/30/07 10/01/07 - 09/30/08 10/01/08 - 09/30/09 10/01/09 - 09/30/10…" at bounding box center [392, 60] width 82 height 9
select select "75577"
click at [351, 56] on select "09/01/06 - 09/30/07 10/01/07 - 09/30/08 10/01/08 - 09/30/09 10/01/09 - 09/30/10…" at bounding box center [392, 60] width 82 height 9
